Goal: Find specific page/section: Find specific page/section

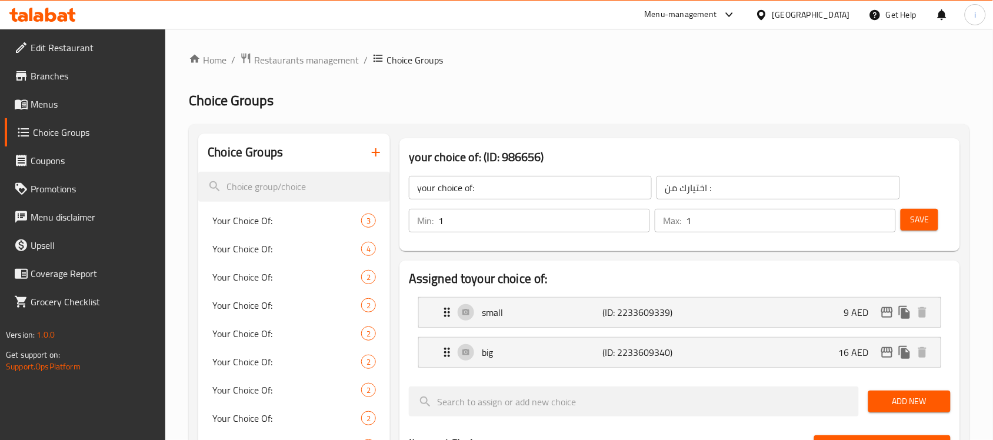
click at [813, 12] on div "[GEOGRAPHIC_DATA]" at bounding box center [811, 14] width 78 height 13
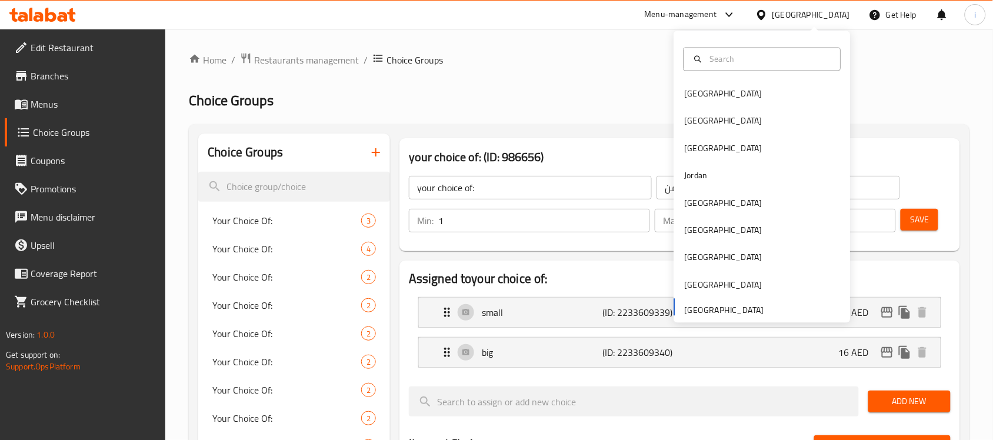
click at [709, 18] on div "Menu-management" at bounding box center [681, 15] width 72 height 14
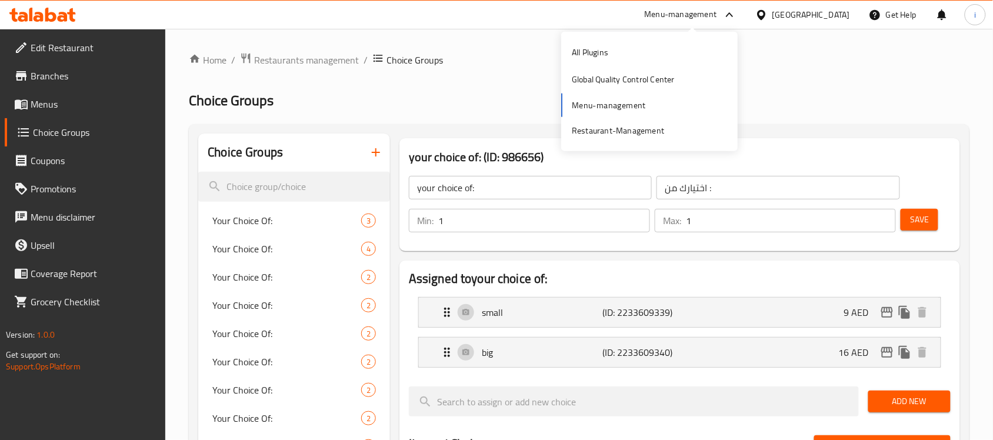
click at [63, 75] on span "Branches" at bounding box center [94, 76] width 126 height 14
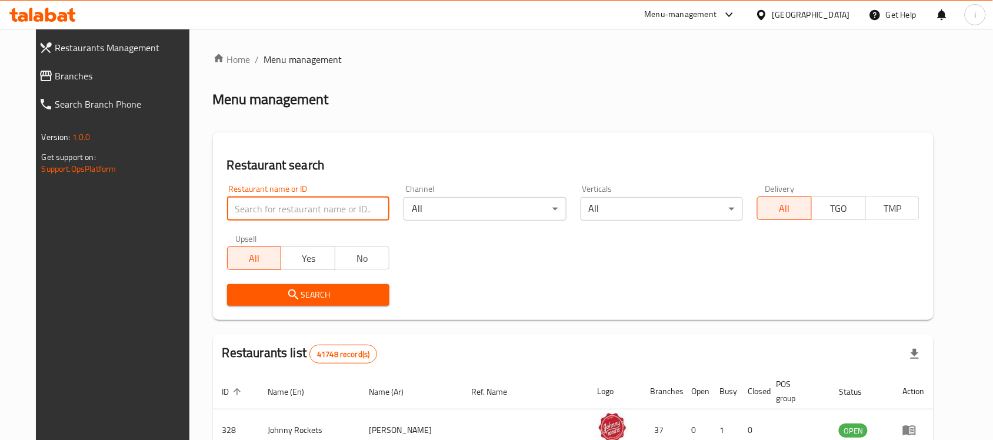
click at [251, 205] on input "search" at bounding box center [308, 209] width 162 height 24
paste input "770463"
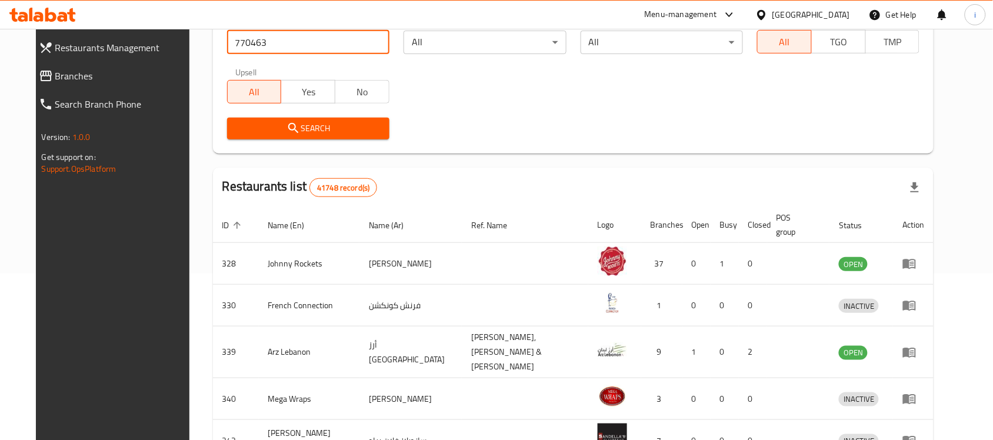
scroll to position [147, 0]
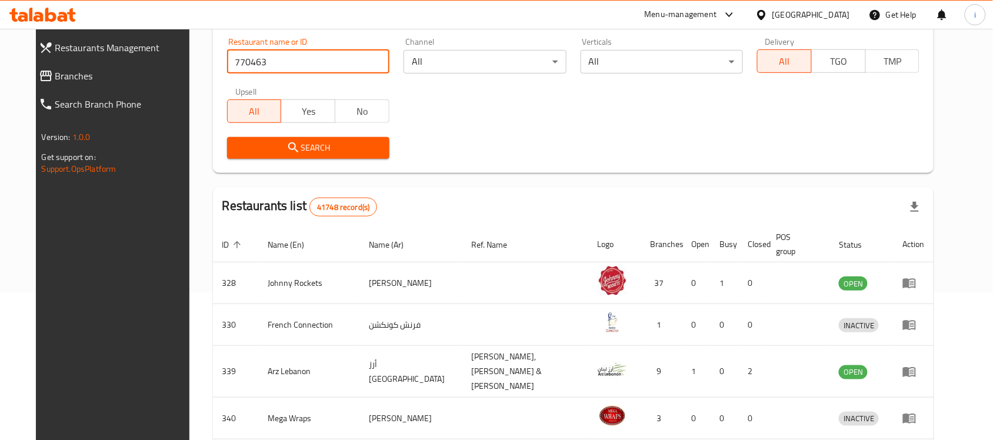
type input "770463"
click button "Search" at bounding box center [308, 148] width 162 height 22
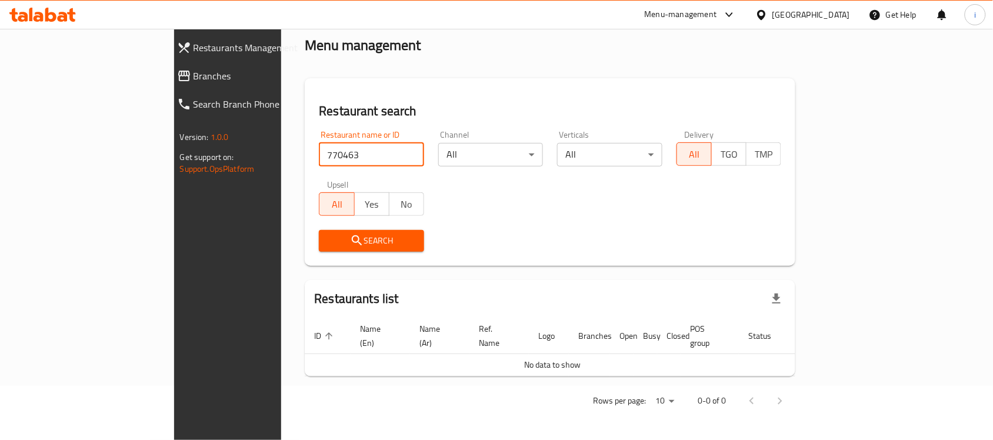
scroll to position [40, 0]
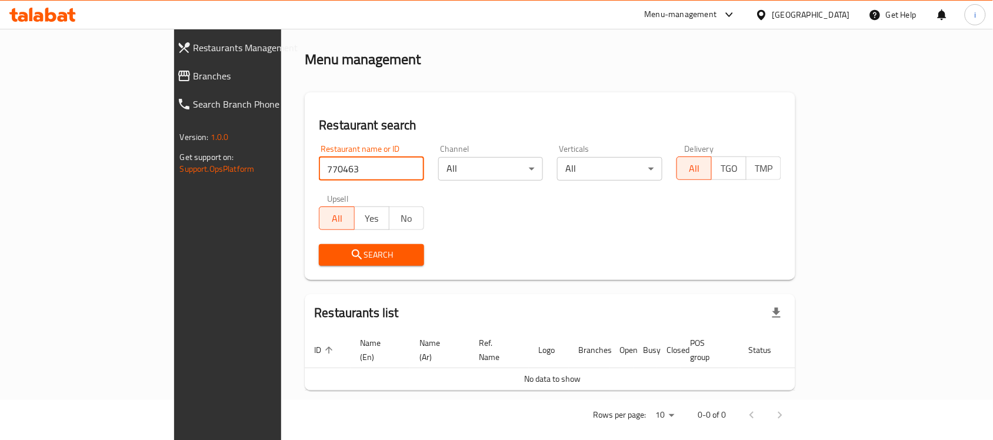
click at [194, 74] on span "Branches" at bounding box center [262, 76] width 137 height 14
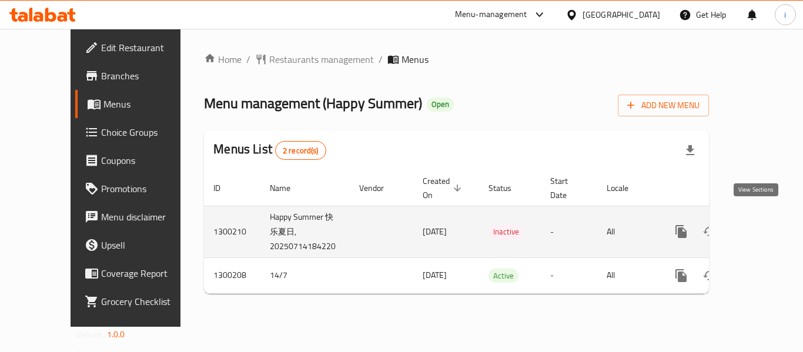
click at [759, 225] on icon "enhanced table" at bounding box center [766, 232] width 14 height 14
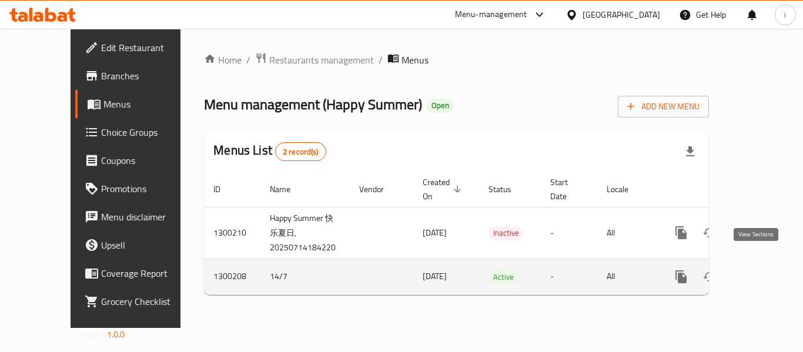
click at [759, 270] on icon "enhanced table" at bounding box center [766, 277] width 14 height 14
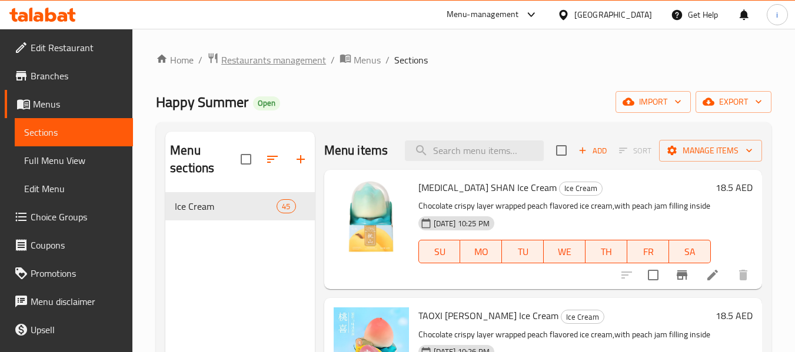
click at [291, 55] on span "Restaurants management" at bounding box center [273, 60] width 105 height 14
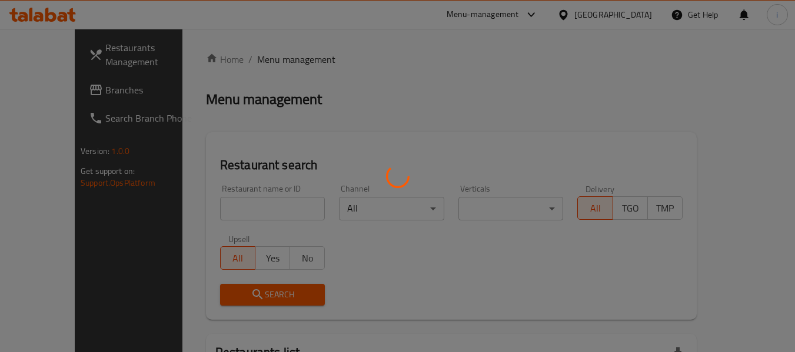
click at [246, 212] on div at bounding box center [397, 176] width 795 height 352
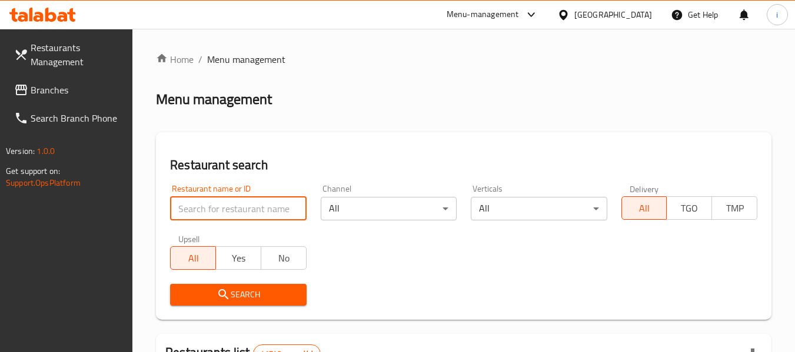
click at [246, 212] on input "search" at bounding box center [238, 209] width 136 height 24
paste input "701704"
type input "701704"
click button "Search" at bounding box center [238, 295] width 136 height 22
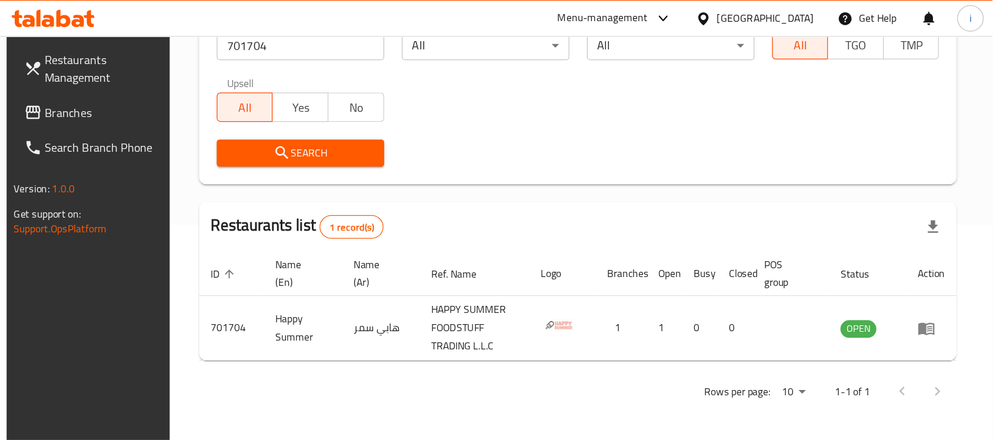
scroll to position [62, 0]
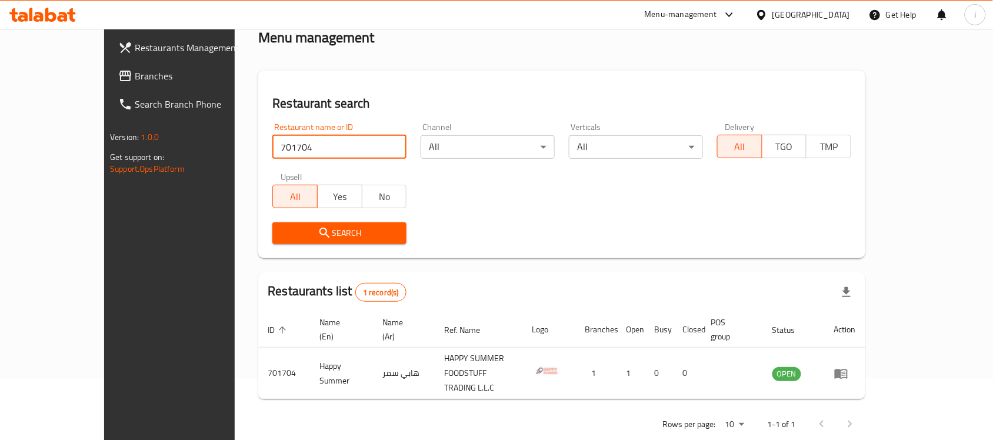
click at [791, 10] on div "United Arab Emirates" at bounding box center [811, 14] width 78 height 13
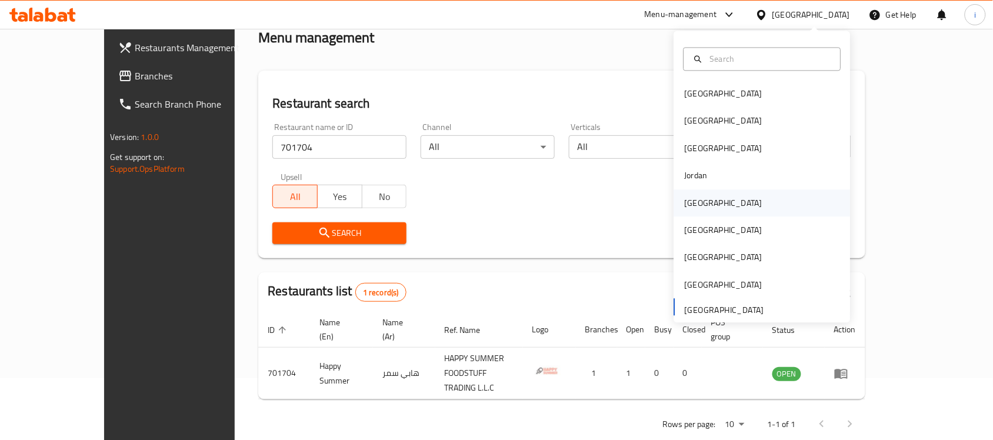
click at [695, 203] on div "[GEOGRAPHIC_DATA]" at bounding box center [724, 202] width 78 height 13
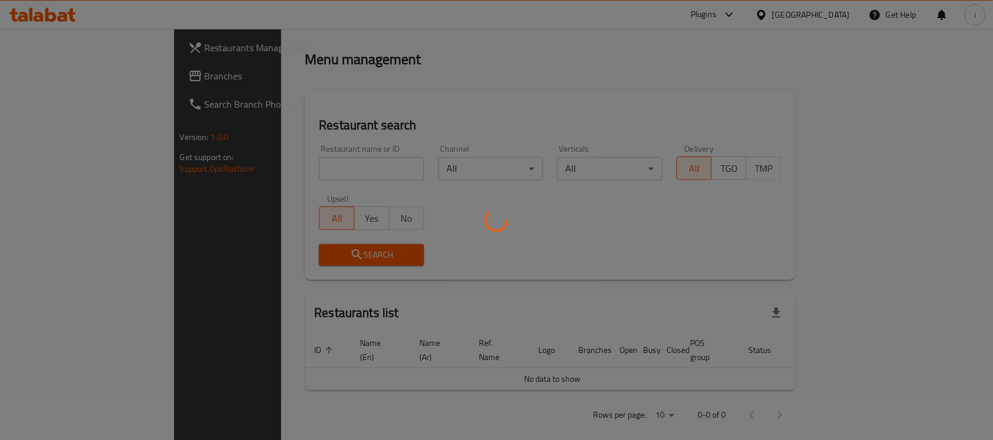
scroll to position [62, 0]
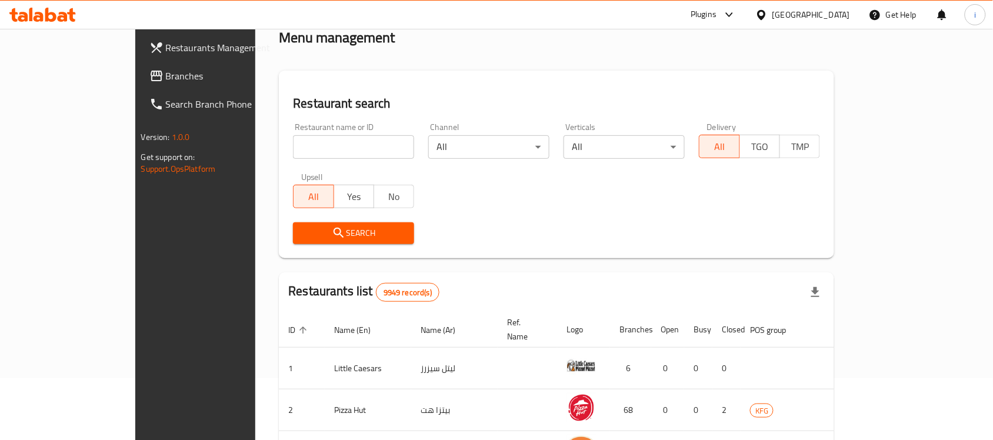
drag, startPoint x: 68, startPoint y: 78, endPoint x: 78, endPoint y: 81, distance: 10.8
click at [166, 78] on span "Branches" at bounding box center [229, 76] width 126 height 14
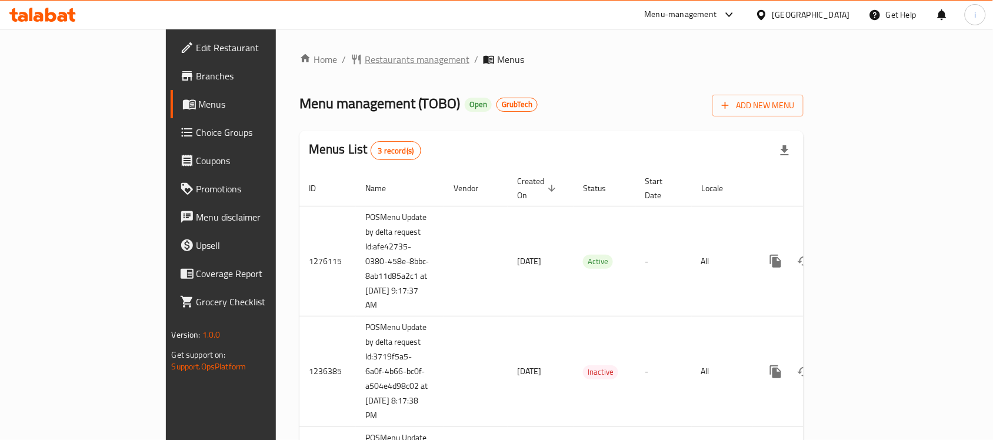
click at [365, 61] on span "Restaurants management" at bounding box center [417, 59] width 105 height 14
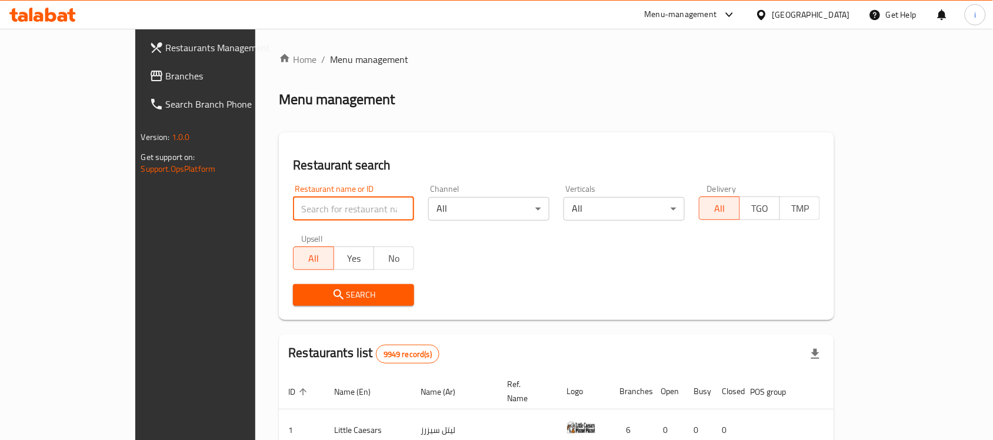
click at [296, 209] on input "search" at bounding box center [353, 209] width 121 height 24
paste input "642351"
type input "642351"
click button "Search" at bounding box center [353, 295] width 121 height 22
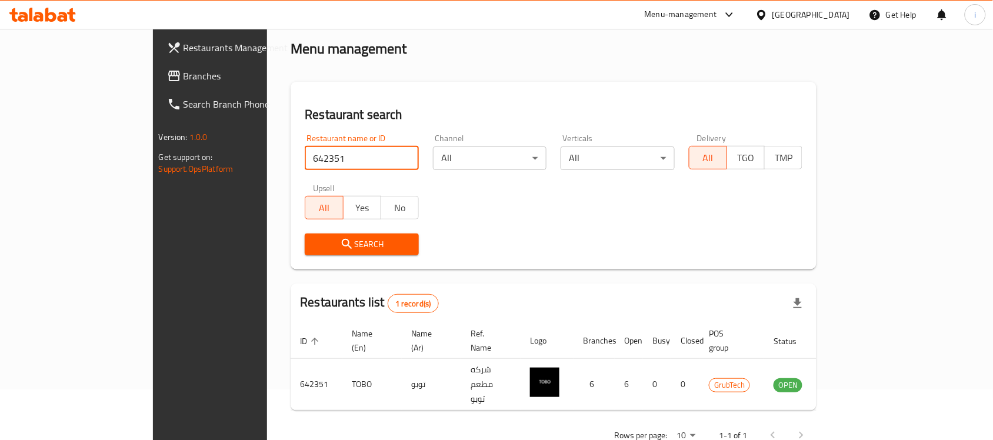
scroll to position [62, 0]
